Goal: Task Accomplishment & Management: Manage account settings

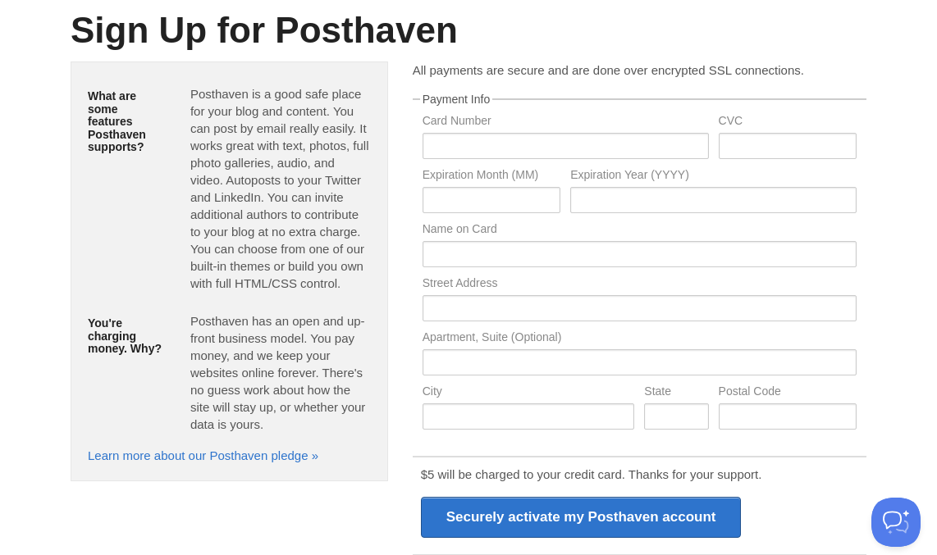
scroll to position [135, 0]
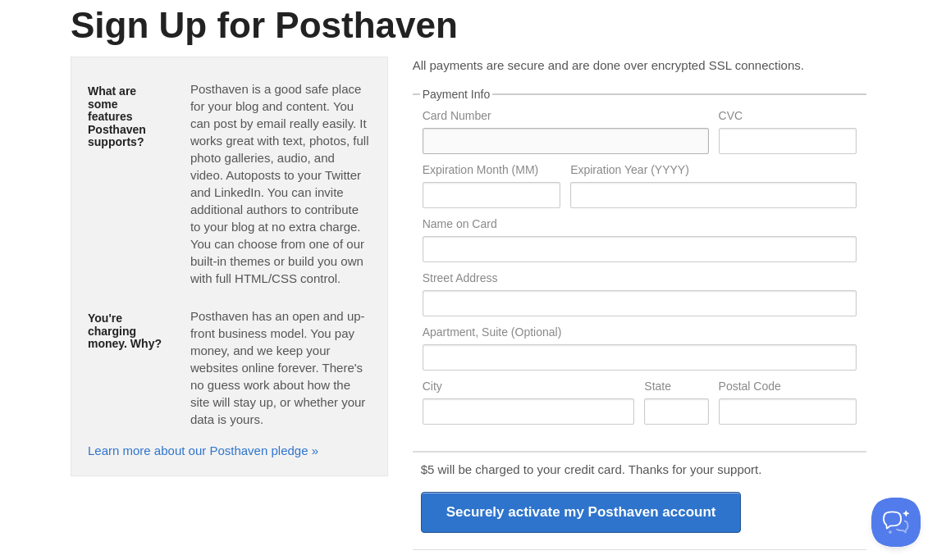
click at [499, 143] on input "text" at bounding box center [565, 141] width 286 height 26
type input "[CREDIT_CARD_NUMBER]"
type input "385"
type input "06"
type input "2030"
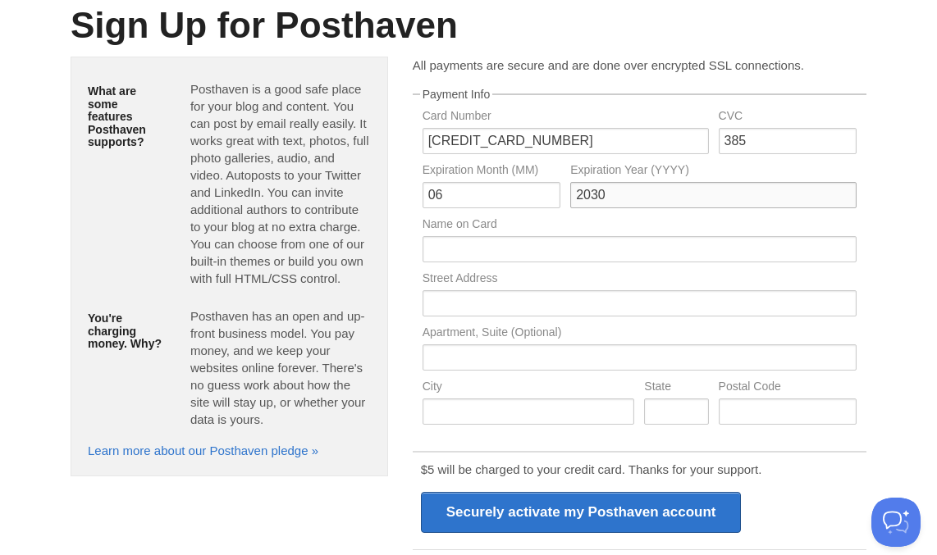
type input "david andersen"
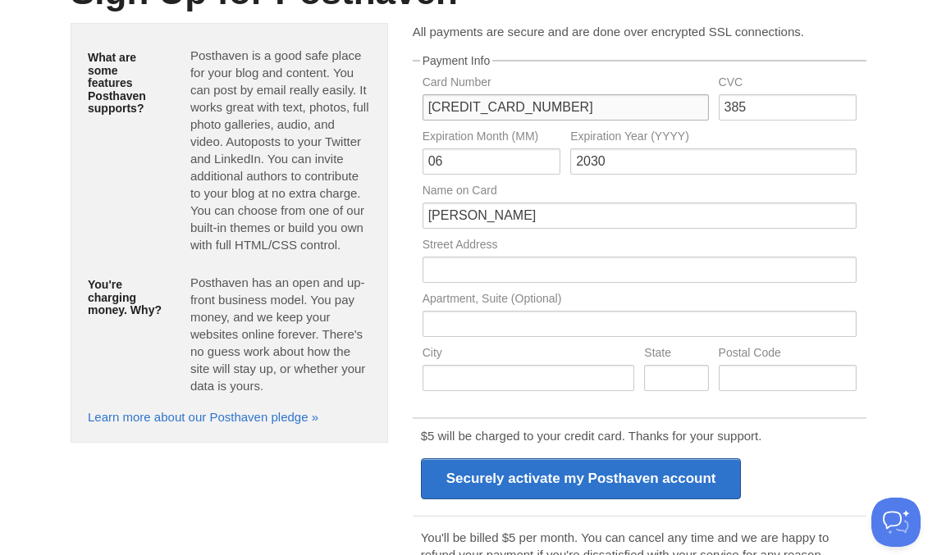
scroll to position [101, 0]
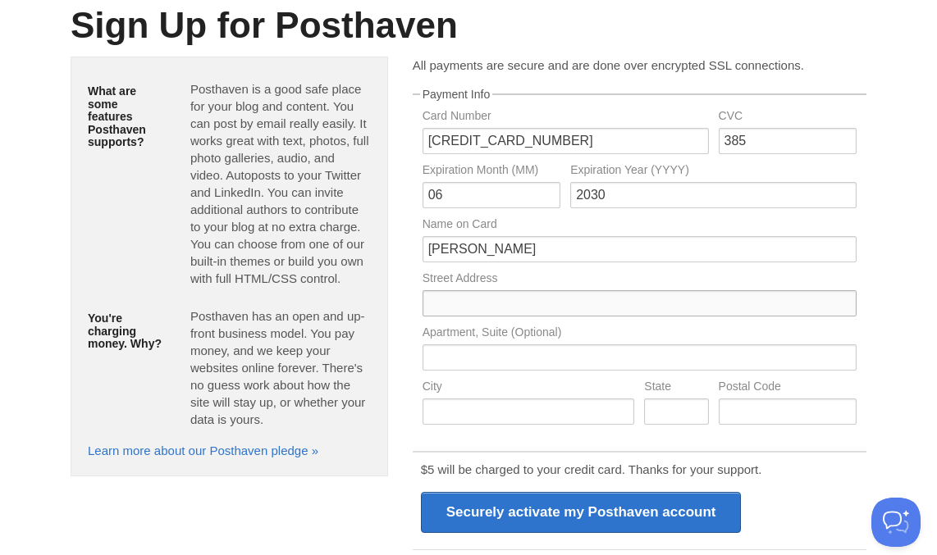
click at [541, 300] on input "text" at bounding box center [639, 303] width 434 height 26
type input "8722 e moonrise"
type input "floral city"
type input "Florida"
type input "34436"
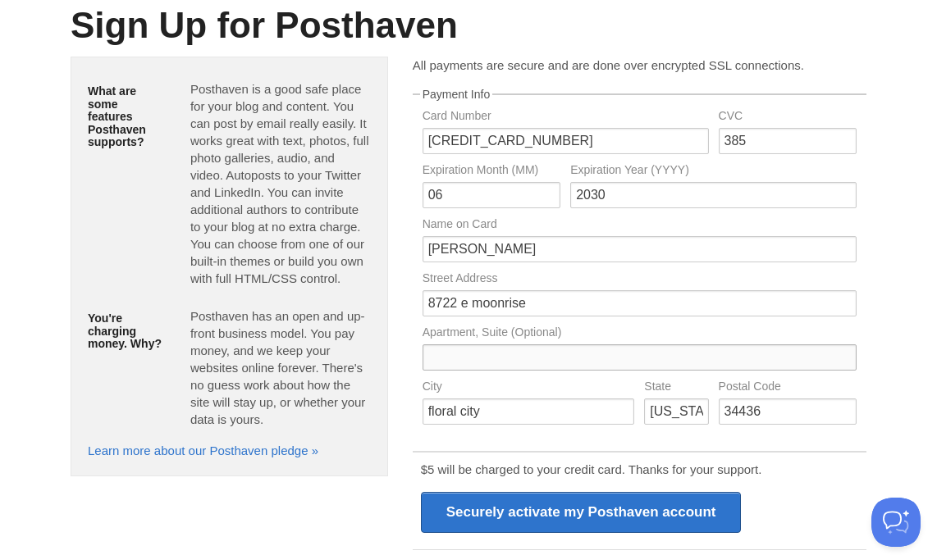
click at [577, 345] on input "text" at bounding box center [639, 357] width 434 height 26
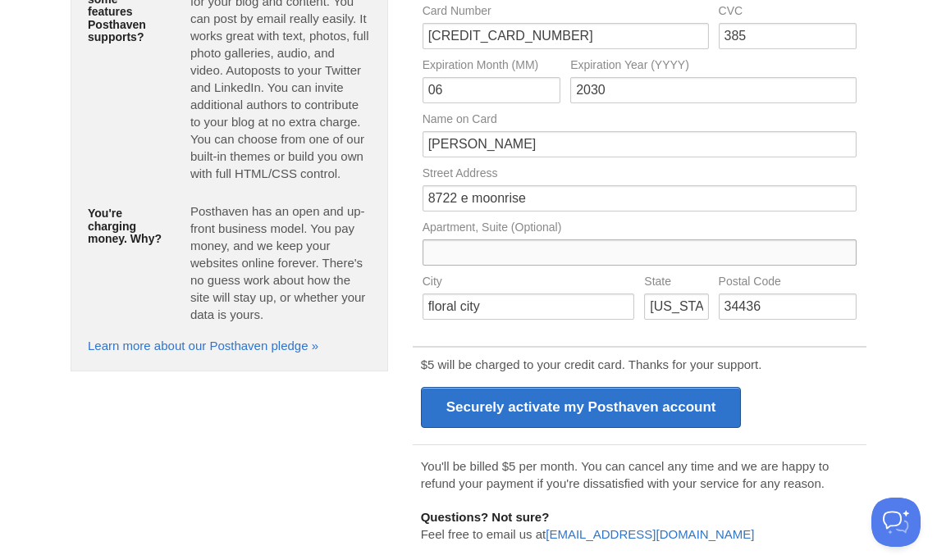
scroll to position [208, 0]
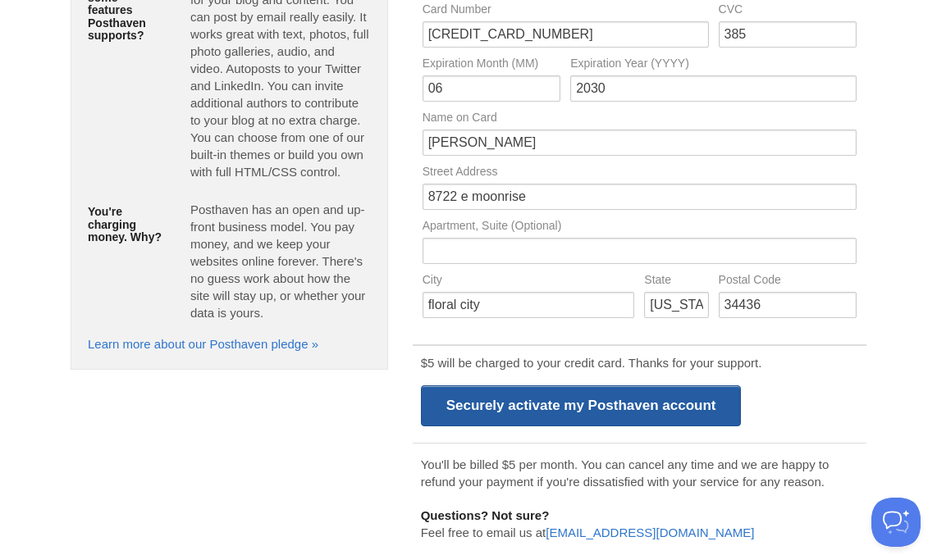
click at [500, 399] on input "Securely activate my Posthaven account" at bounding box center [581, 405] width 321 height 41
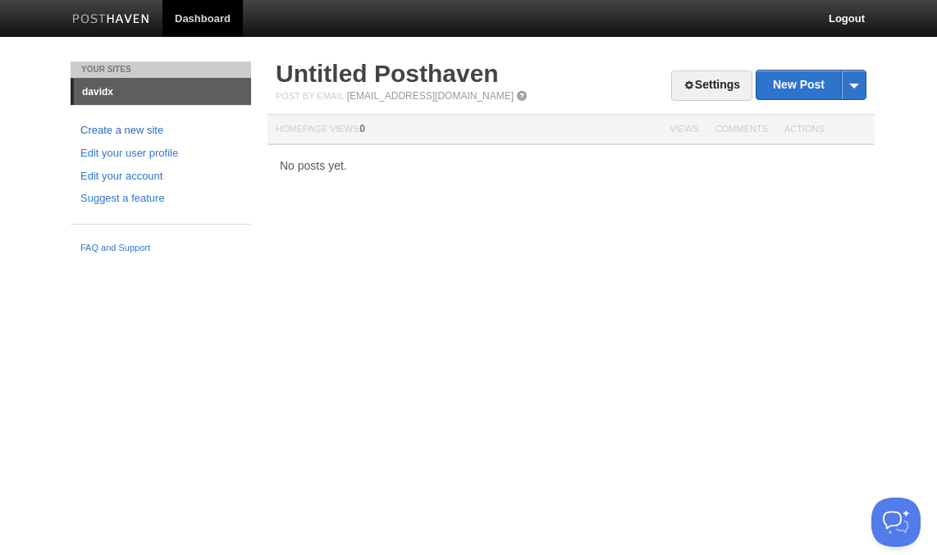
click at [126, 131] on link "Create a new site" at bounding box center [160, 130] width 161 height 17
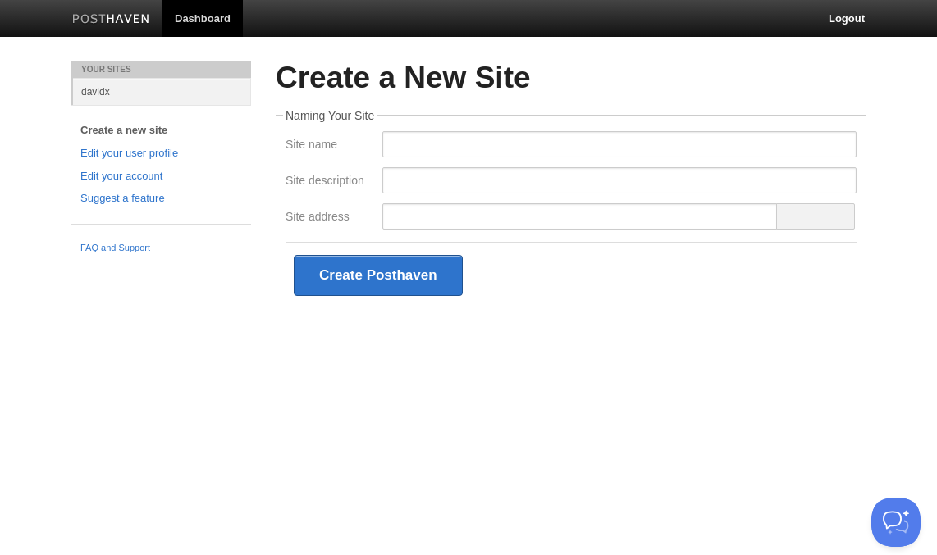
click at [442, 128] on fieldset "Naming Your Site Site name Site description Site address Create Posthaven" at bounding box center [571, 209] width 591 height 198
click at [440, 145] on input "Site name" at bounding box center [619, 144] width 474 height 26
click at [303, 144] on label "Site name" at bounding box center [328, 147] width 87 height 16
click at [382, 144] on input "Site name" at bounding box center [619, 144] width 474 height 26
click at [122, 103] on link "davidx" at bounding box center [162, 91] width 178 height 27
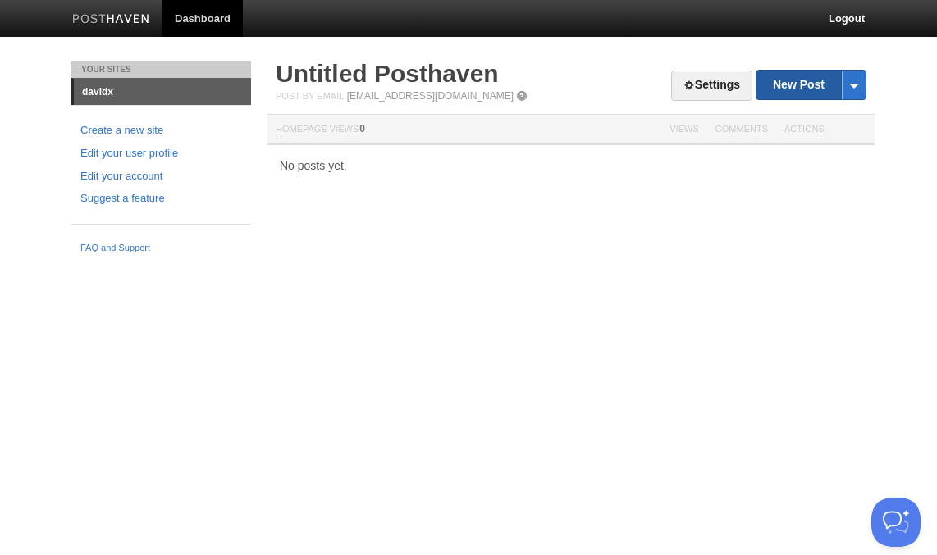
click at [797, 89] on link "New Post" at bounding box center [810, 85] width 109 height 29
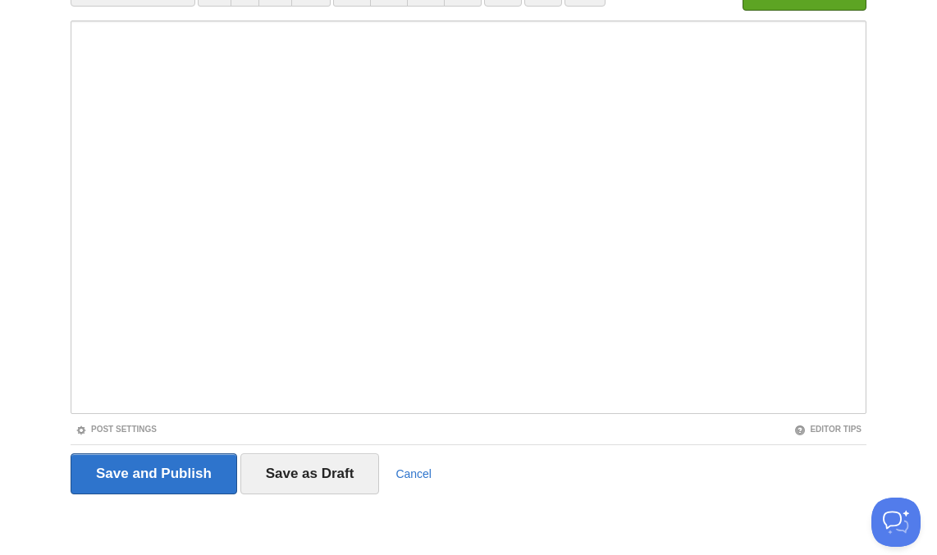
scroll to position [135, 0]
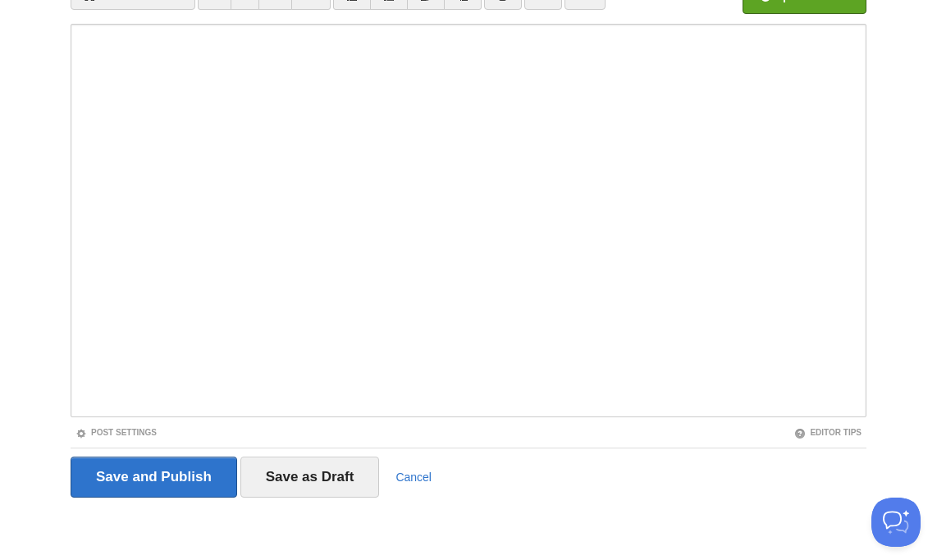
type input "Hello World"
click at [335, 477] on input "Save as Draft" at bounding box center [309, 477] width 139 height 41
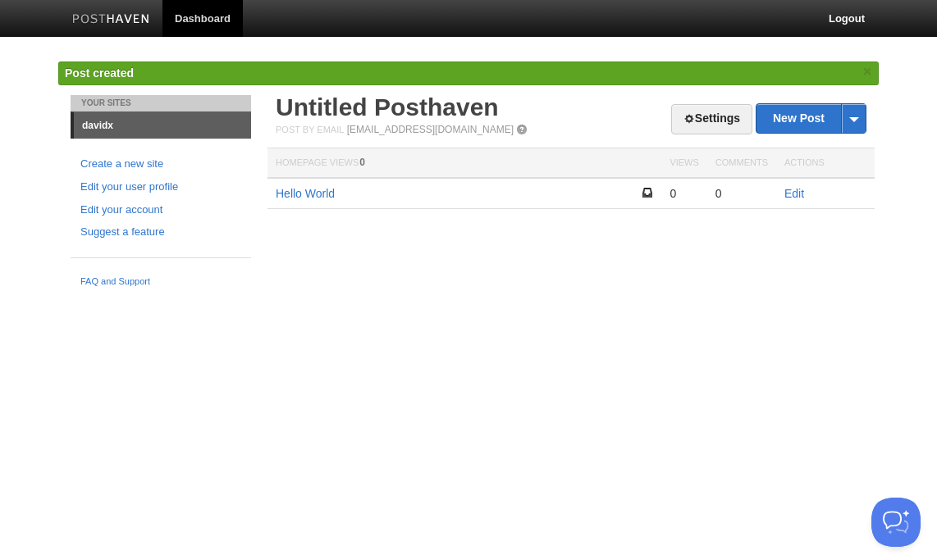
click at [326, 183] on td "Hello World" at bounding box center [464, 193] width 394 height 31
click at [326, 184] on td "Hello World" at bounding box center [464, 193] width 394 height 31
click at [326, 189] on link "Hello World" at bounding box center [305, 193] width 59 height 13
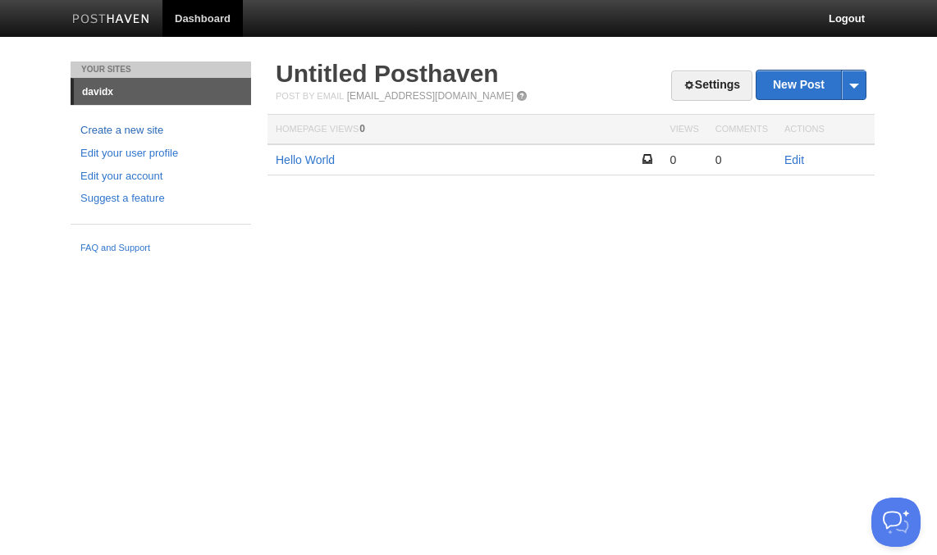
click at [98, 130] on link "Create a new site" at bounding box center [160, 130] width 161 height 17
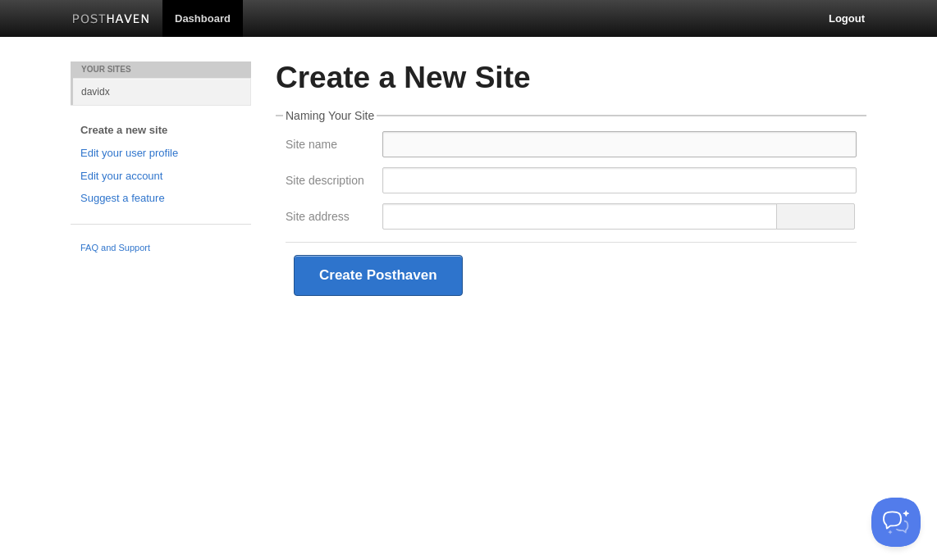
click at [454, 141] on input "Site name" at bounding box center [619, 144] width 474 height 26
type input "About"
click at [506, 176] on input "Site description" at bounding box center [619, 180] width 474 height 26
type input "About [PERSON_NAME]"
click at [519, 207] on input "Site address" at bounding box center [579, 216] width 395 height 26
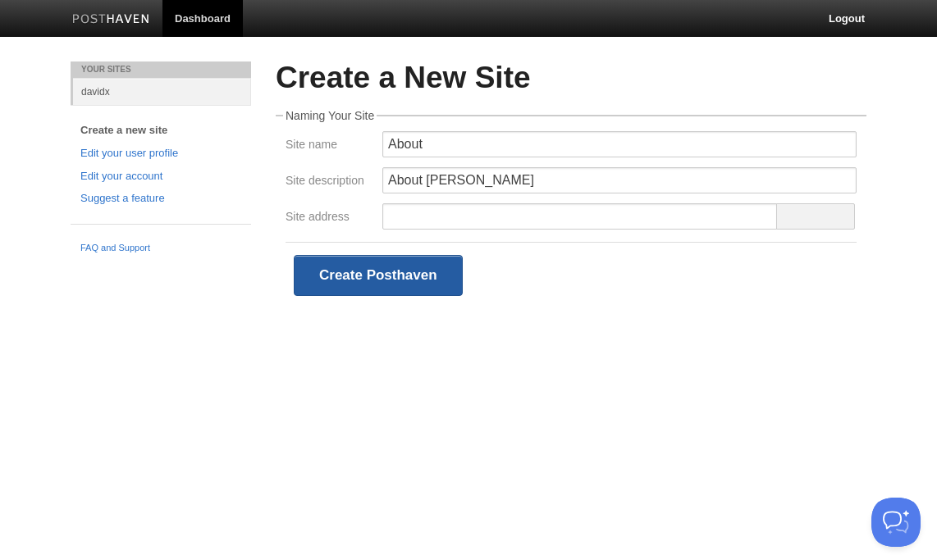
click at [410, 269] on button "Create Posthaven" at bounding box center [378, 275] width 169 height 41
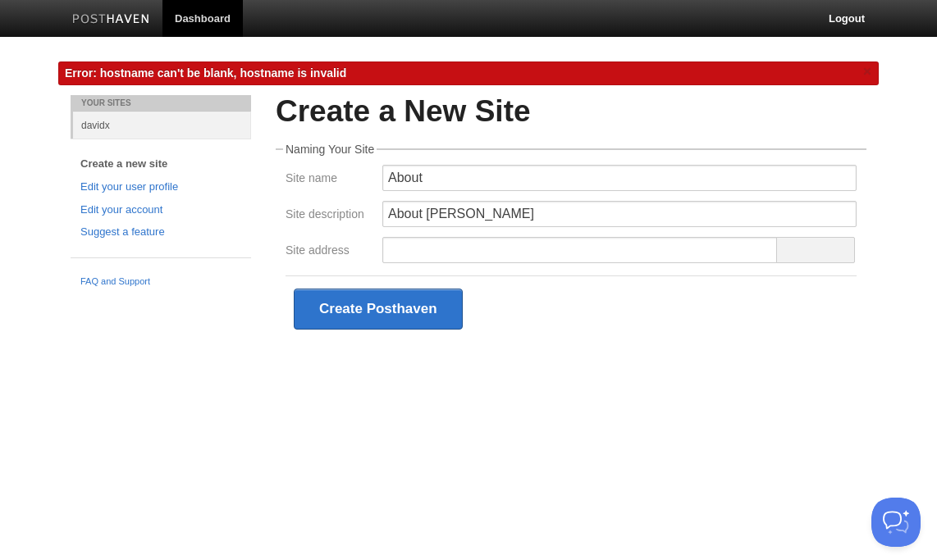
click at [458, 235] on div "About [PERSON_NAME]" at bounding box center [619, 219] width 484 height 36
click at [460, 249] on input "Site address" at bounding box center [579, 250] width 395 height 26
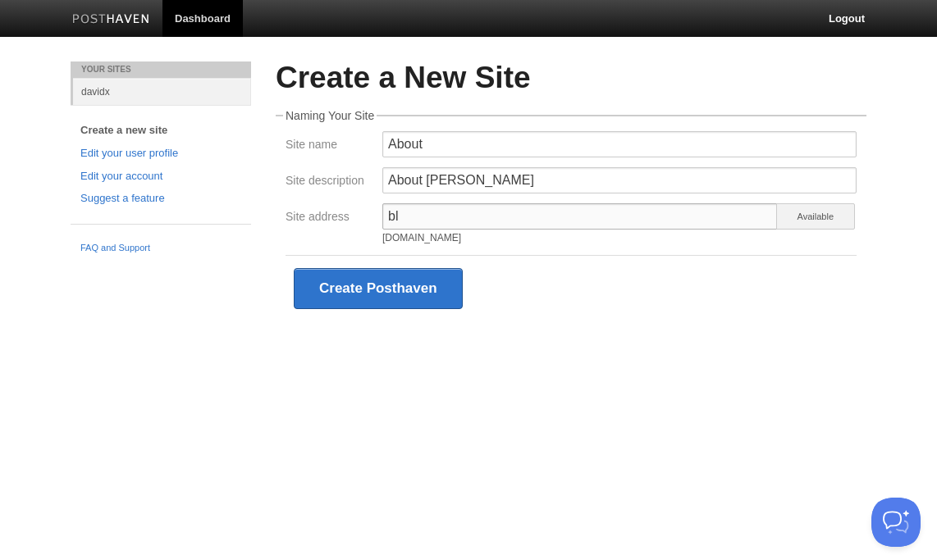
type input "b"
type input "d"
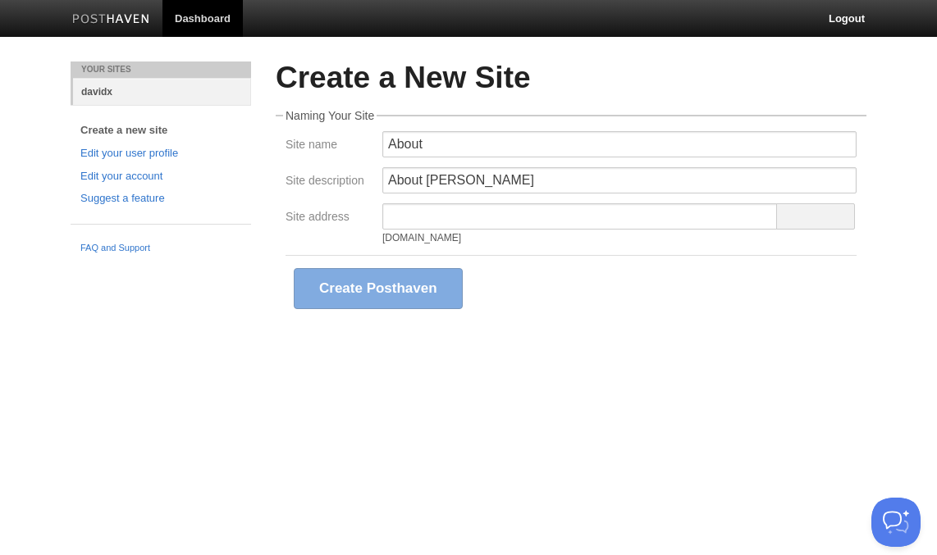
click at [91, 98] on link "davidx" at bounding box center [162, 91] width 178 height 27
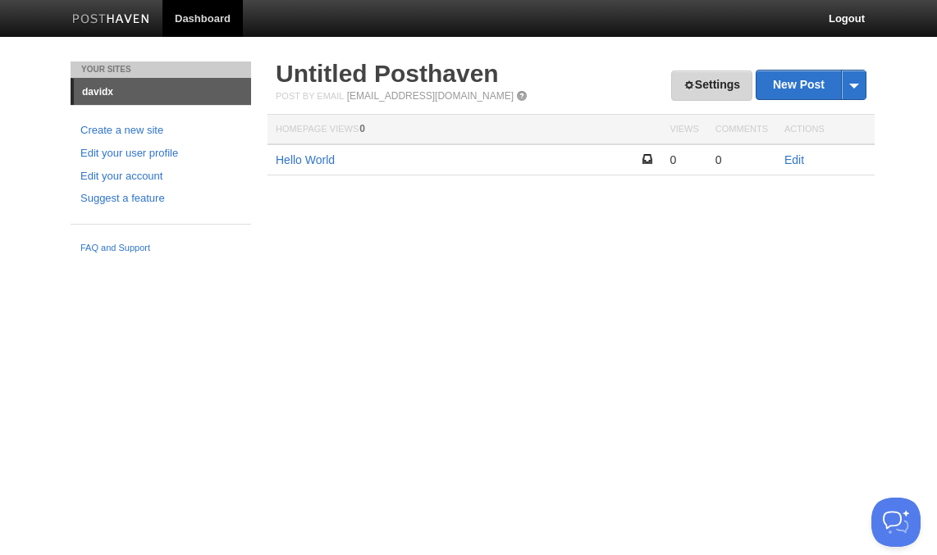
click at [728, 84] on link "Settings" at bounding box center [711, 86] width 81 height 30
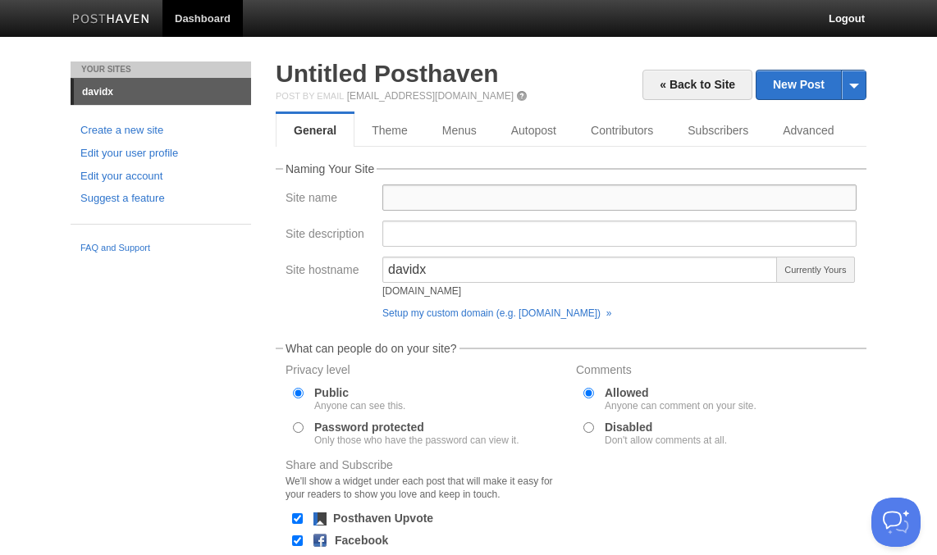
click at [488, 198] on input "Site name" at bounding box center [619, 198] width 474 height 26
type input "[PERSON_NAME]"
click at [281, 313] on div "Site hostname [PERSON_NAME][DOMAIN_NAME] Currently Yours Setup my custom domain…" at bounding box center [571, 292] width 581 height 70
click at [513, 235] on input "Site description" at bounding box center [619, 234] width 474 height 26
click at [835, 317] on div "Setup my custom domain (e.g. [DOMAIN_NAME]) »" at bounding box center [619, 313] width 474 height 10
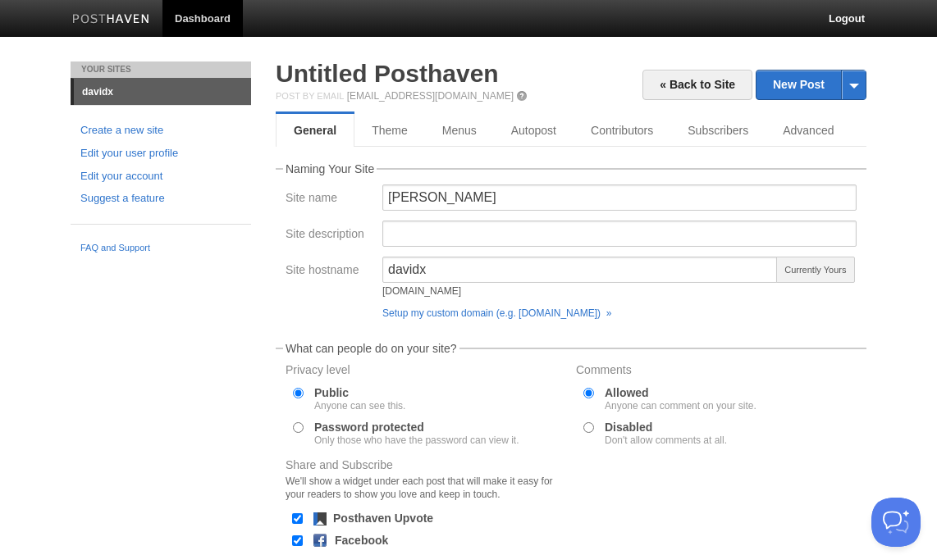
scroll to position [174, 0]
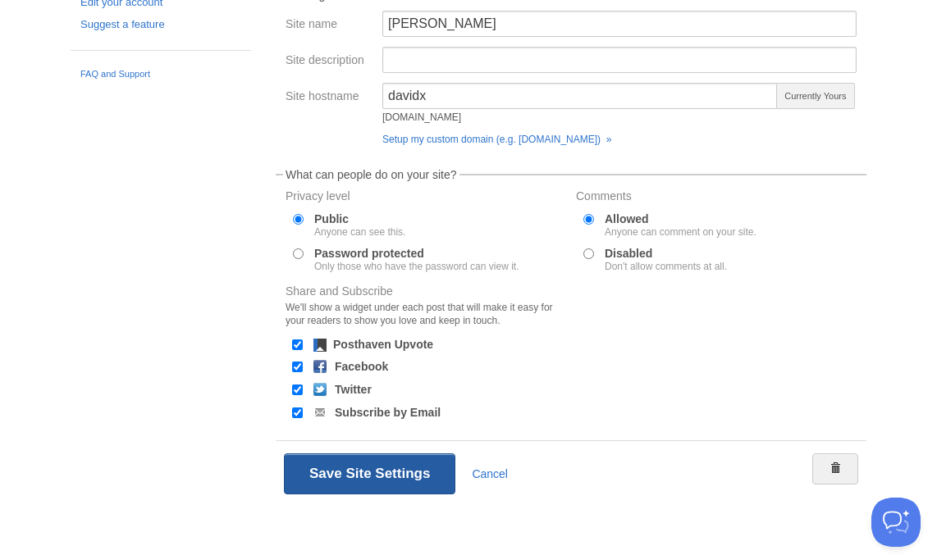
click at [355, 485] on button "Save Site Settings" at bounding box center [369, 474] width 171 height 41
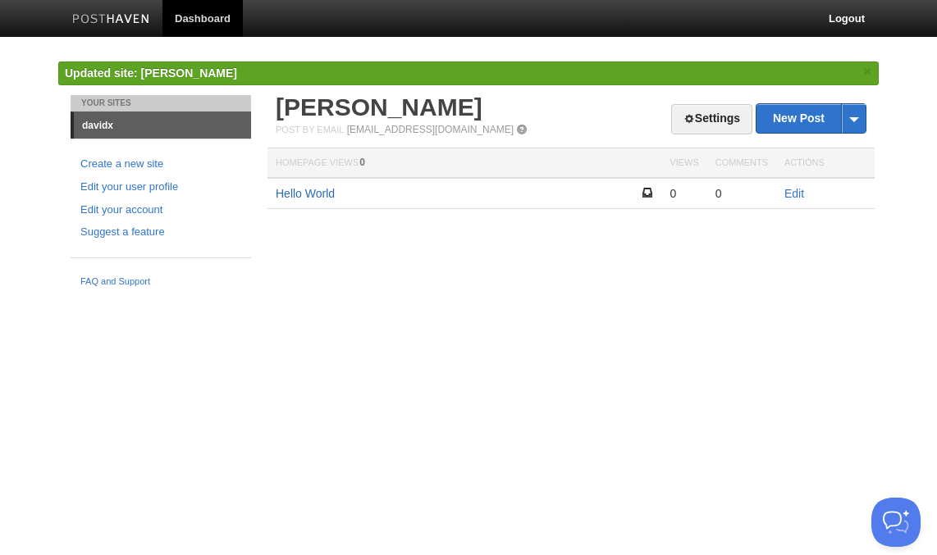
click at [290, 189] on link "Hello World" at bounding box center [305, 193] width 59 height 13
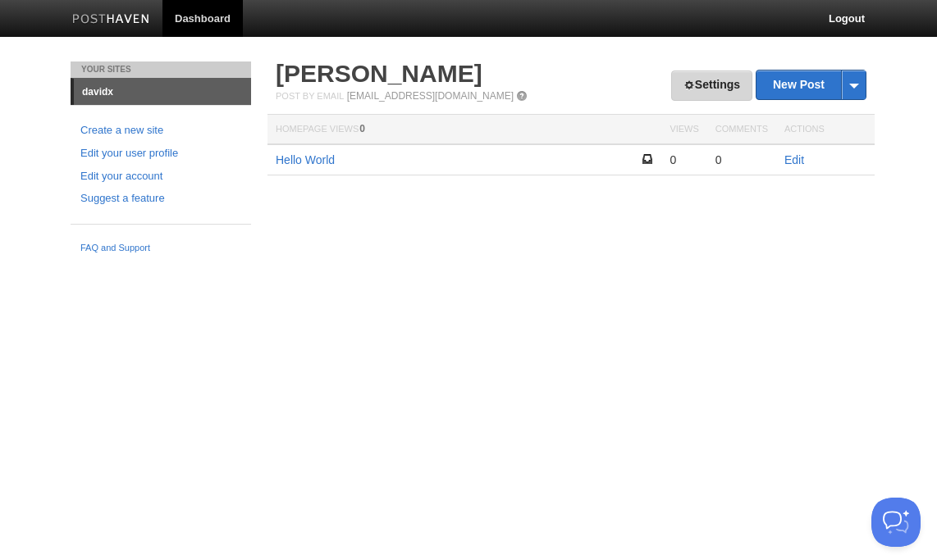
click at [678, 79] on link "Settings" at bounding box center [711, 86] width 81 height 30
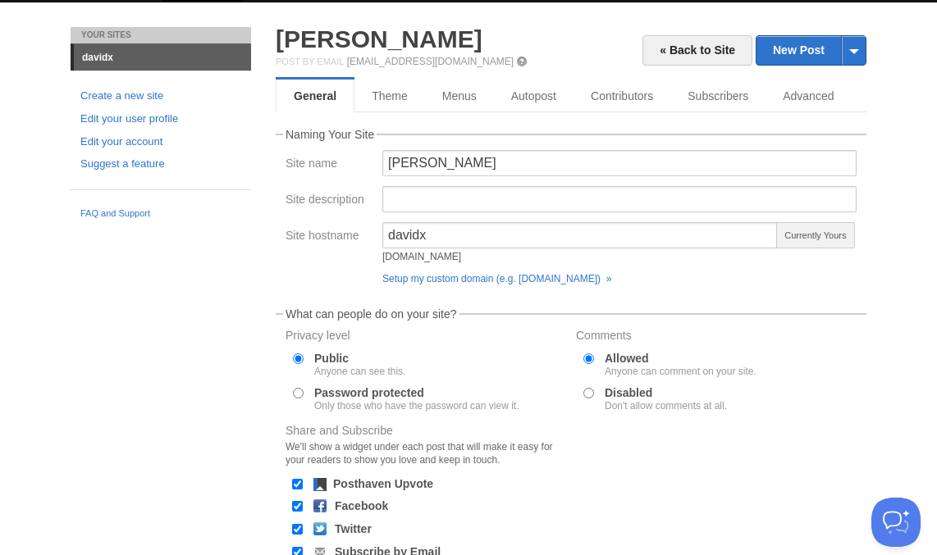
scroll to position [32, 0]
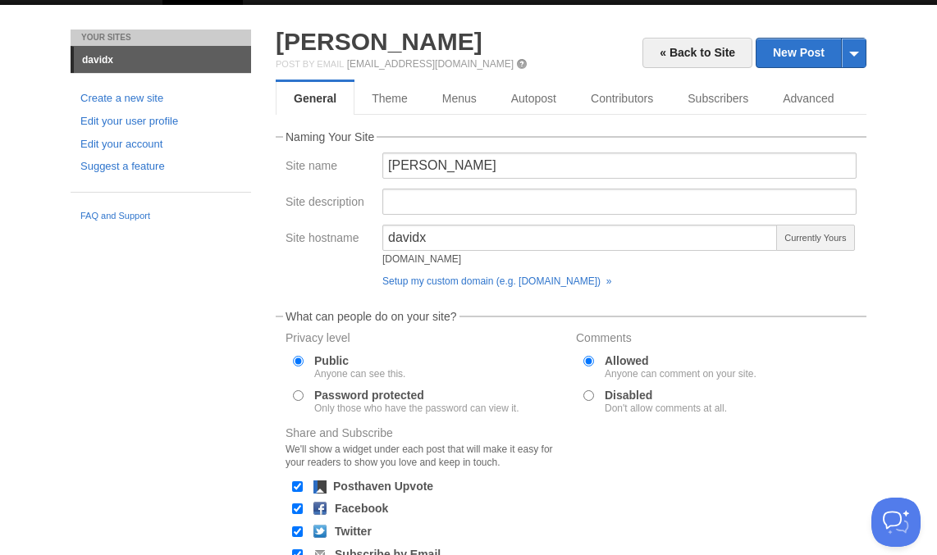
click at [813, 79] on div "« Back to Site New Post by Web by Email [PERSON_NAME] Post by Email [EMAIL_ADDR…" at bounding box center [571, 339] width 591 height 619
click at [797, 107] on link "Advanced" at bounding box center [809, 98] width 89 height 33
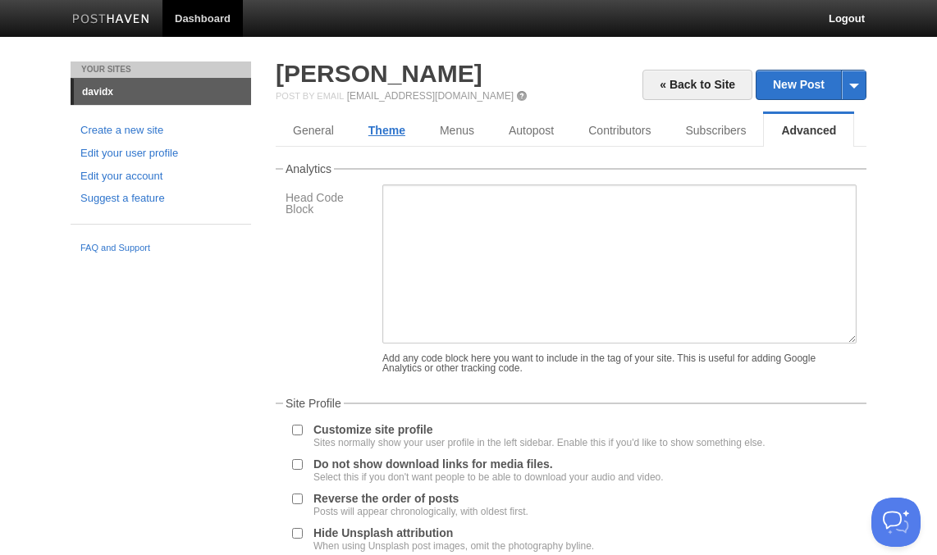
click at [400, 130] on link "Theme" at bounding box center [386, 130] width 71 height 33
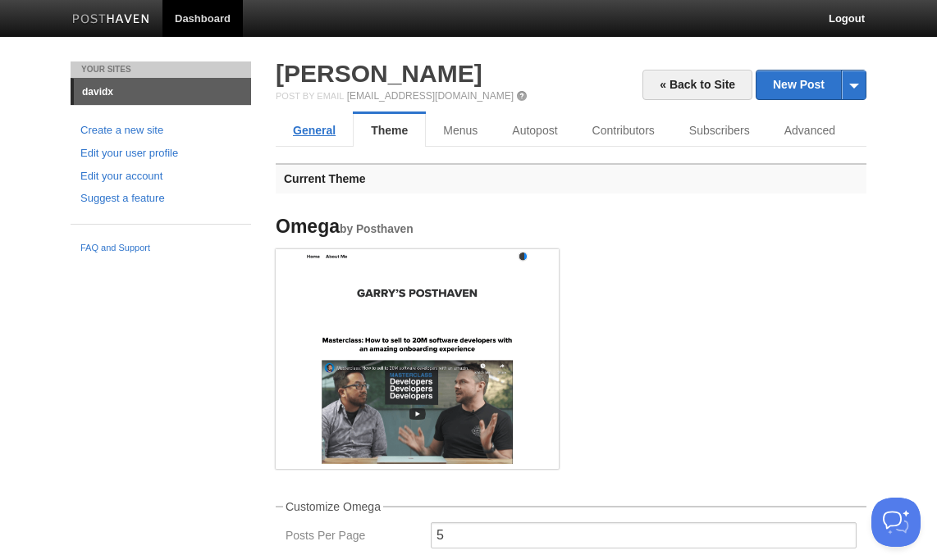
click at [308, 133] on link "General" at bounding box center [314, 130] width 77 height 33
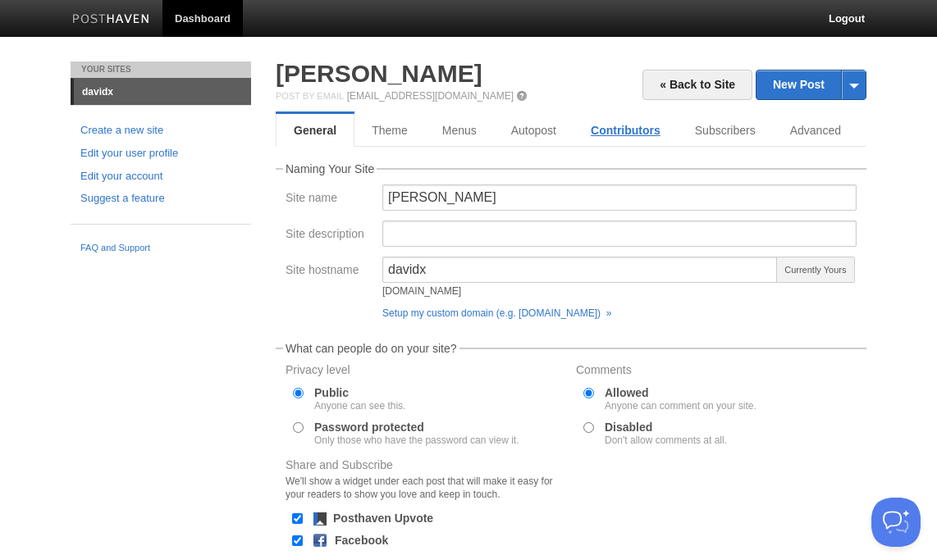
click at [623, 130] on link "Contributors" at bounding box center [625, 130] width 104 height 33
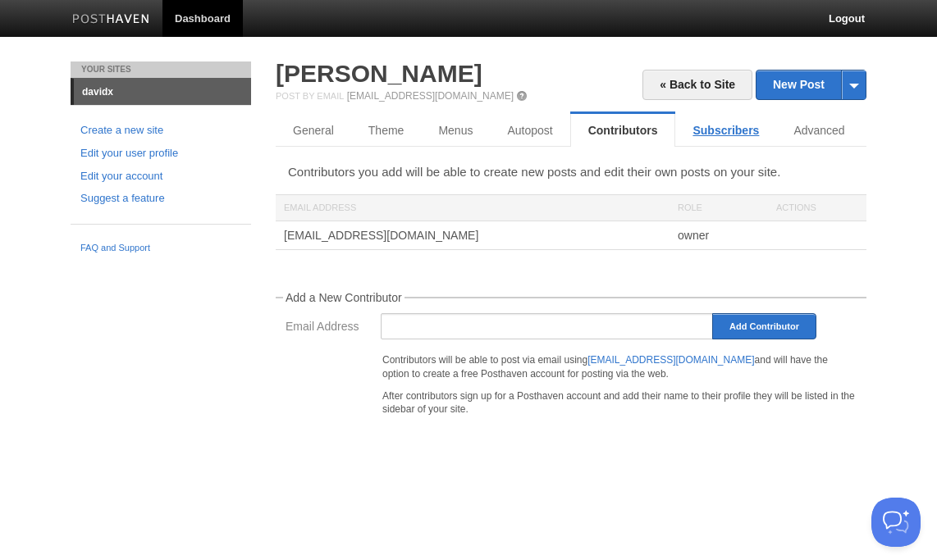
click at [709, 124] on link "Subscribers" at bounding box center [725, 130] width 101 height 33
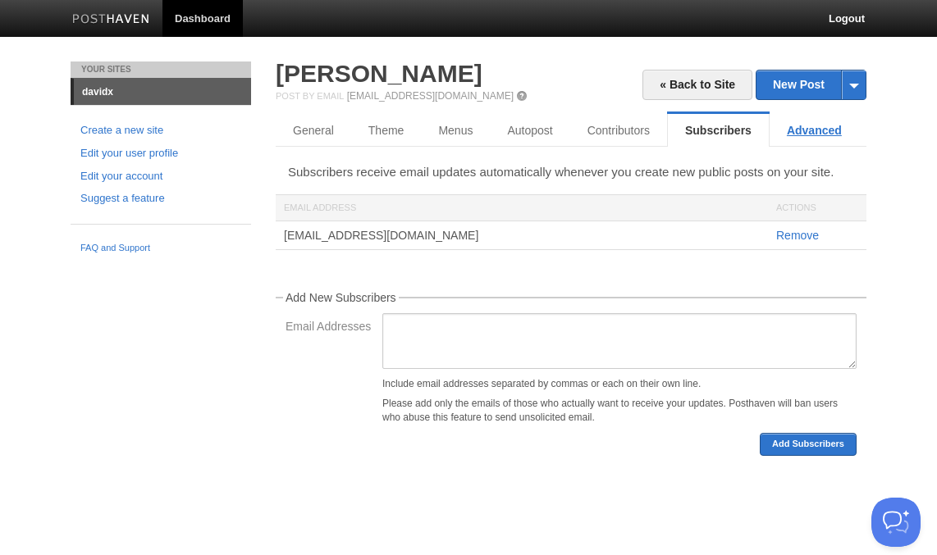
click at [818, 136] on link "Advanced" at bounding box center [813, 130] width 89 height 33
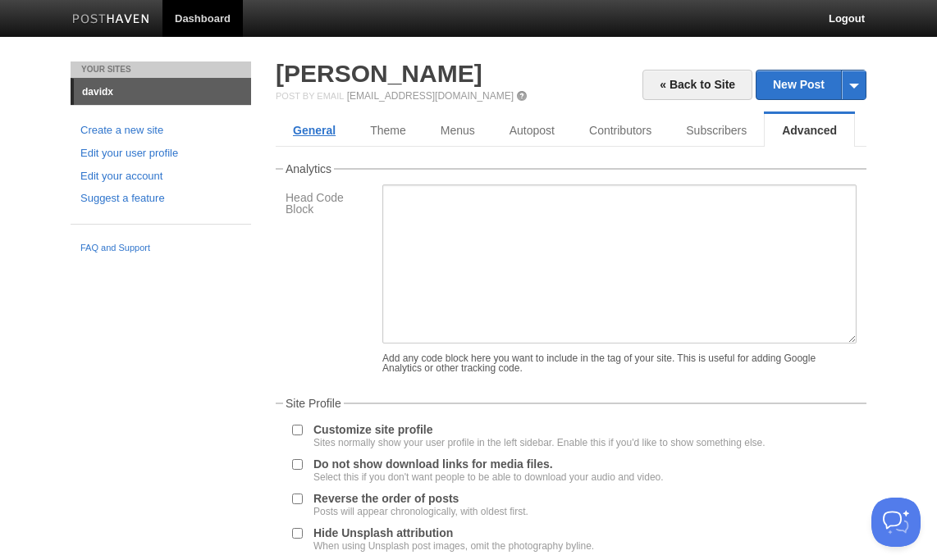
click at [309, 127] on link "General" at bounding box center [314, 130] width 77 height 33
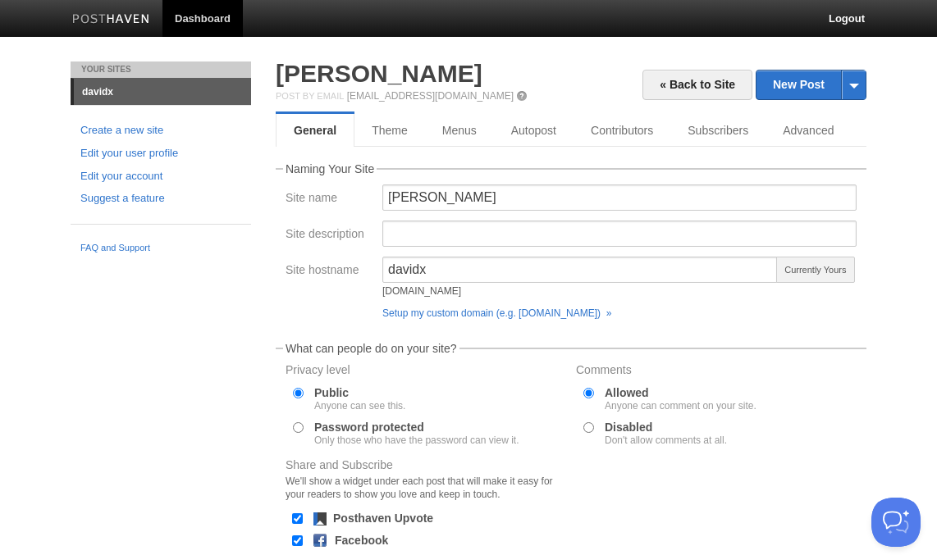
click at [97, 98] on link "davidx" at bounding box center [162, 92] width 177 height 26
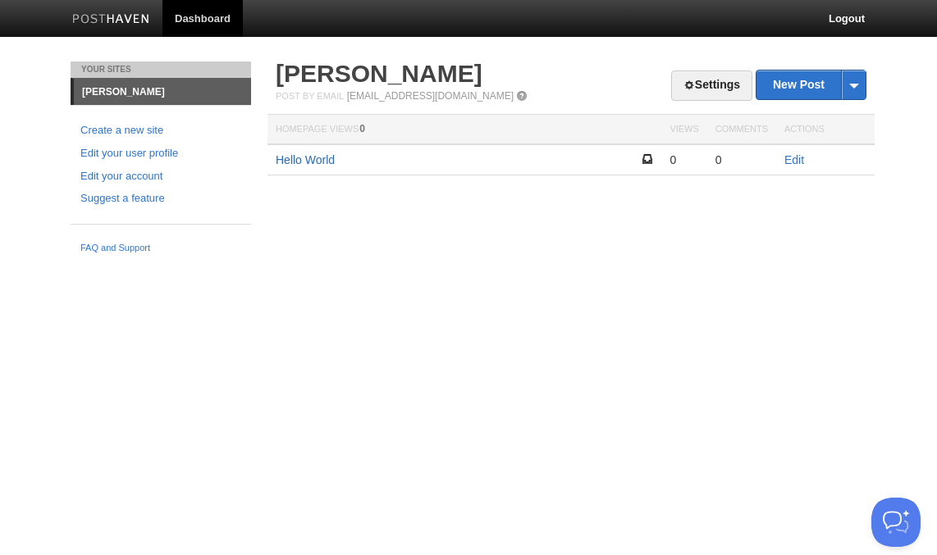
click at [310, 154] on link "Hello World" at bounding box center [305, 159] width 59 height 13
